Goal: Information Seeking & Learning: Learn about a topic

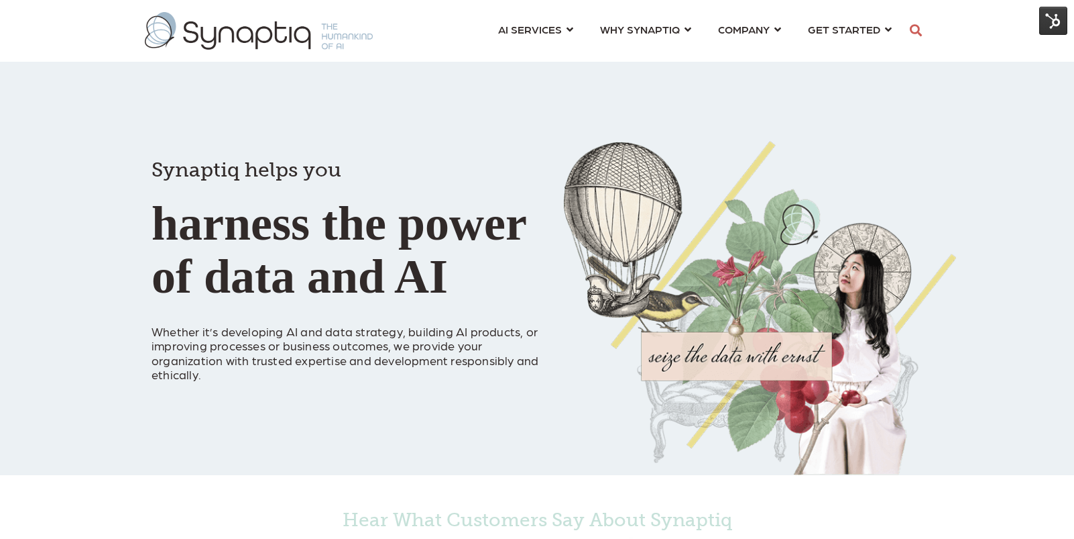
scroll to position [1, 0]
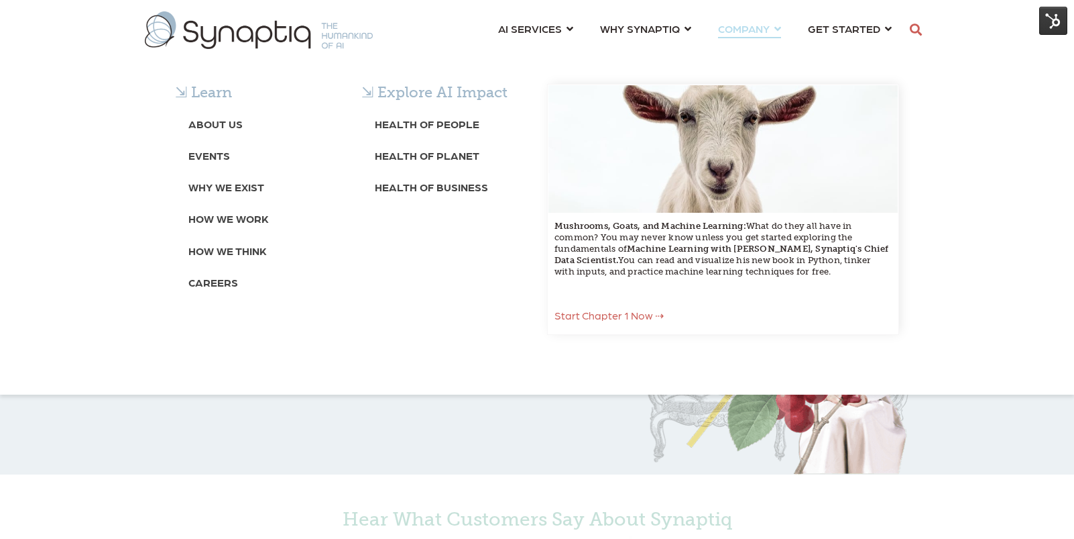
click at [748, 30] on span "COMPANY ⇲ Learn About Us Events Why We Exist How We Work How We Think Careers ⇲…" at bounding box center [744, 28] width 52 height 18
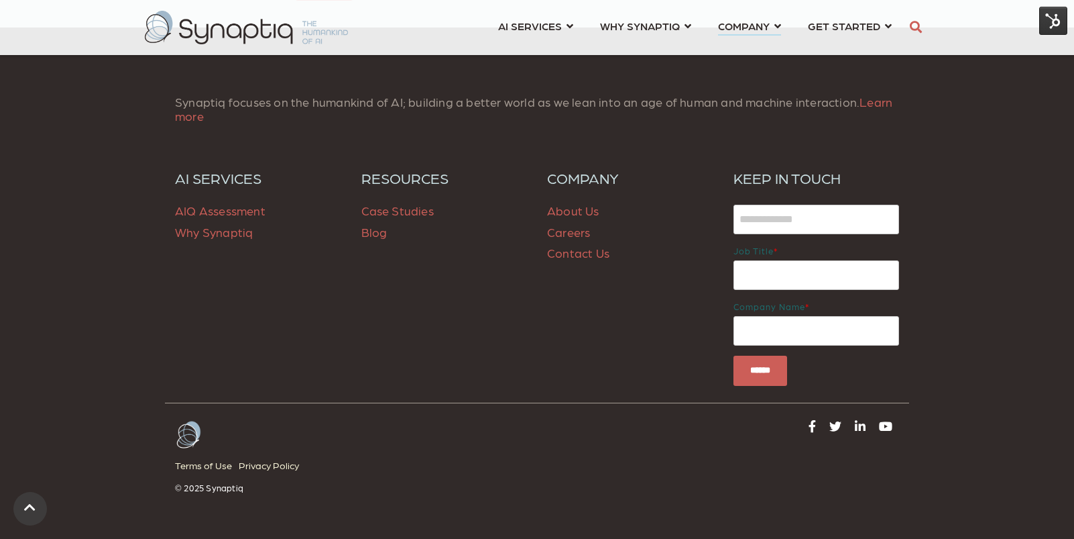
scroll to position [5272, 0]
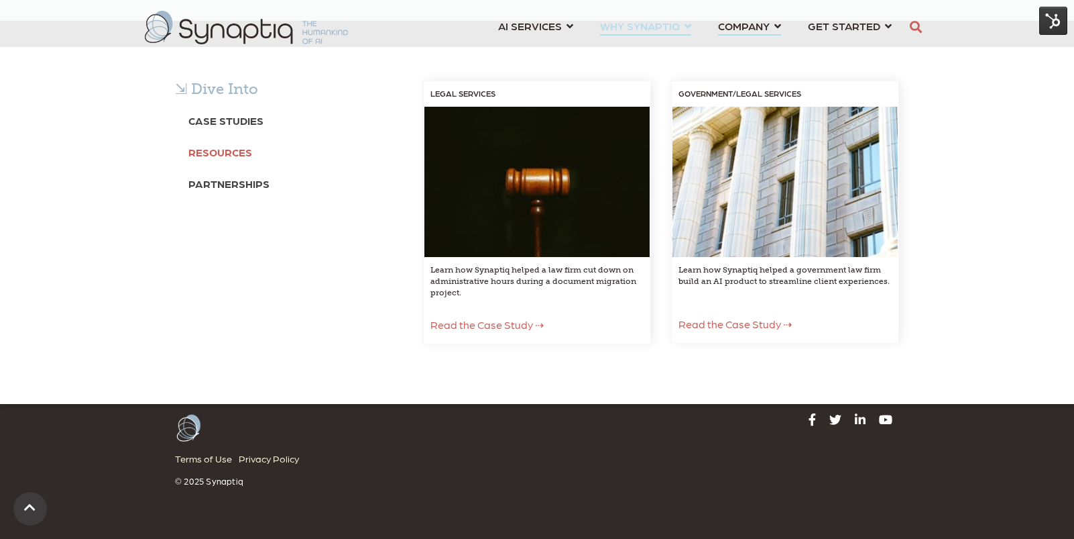
click at [208, 150] on b "Resources" at bounding box center [220, 152] width 64 height 13
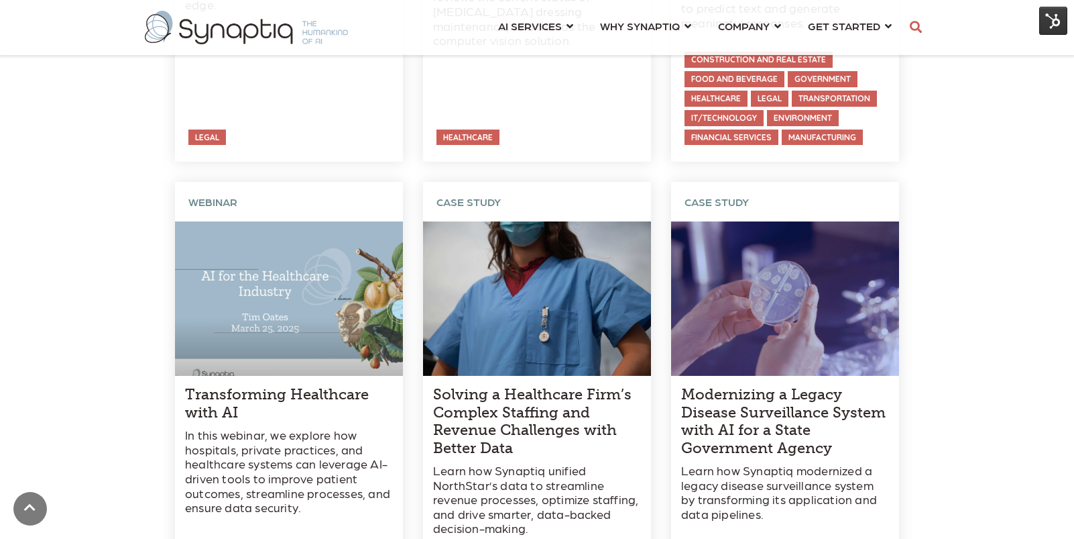
scroll to position [5208, 0]
